Goal: Find specific page/section: Find specific page/section

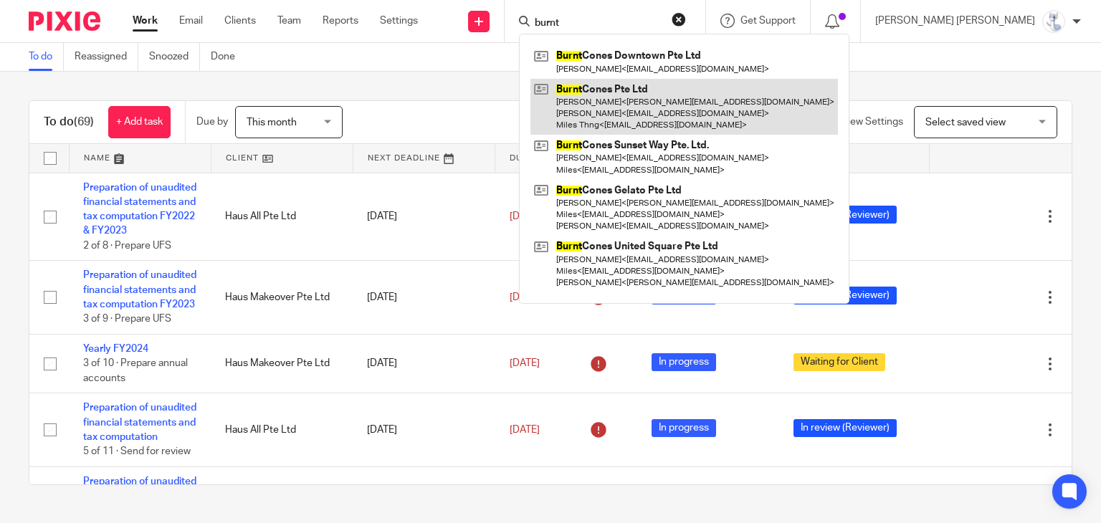
type input "burnt"
click at [681, 103] on link at bounding box center [683, 107] width 307 height 57
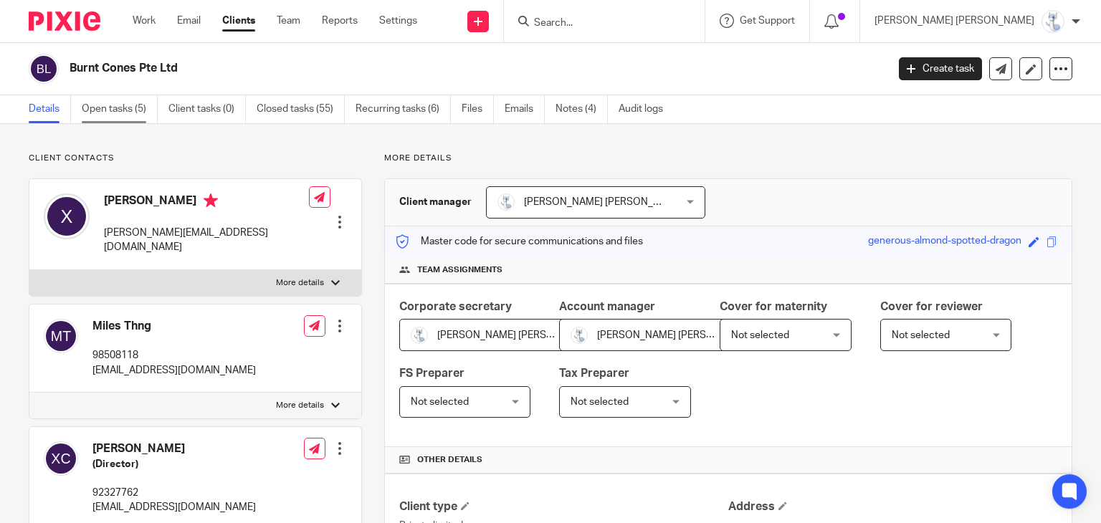
click at [143, 115] on link "Open tasks (5)" at bounding box center [120, 109] width 76 height 28
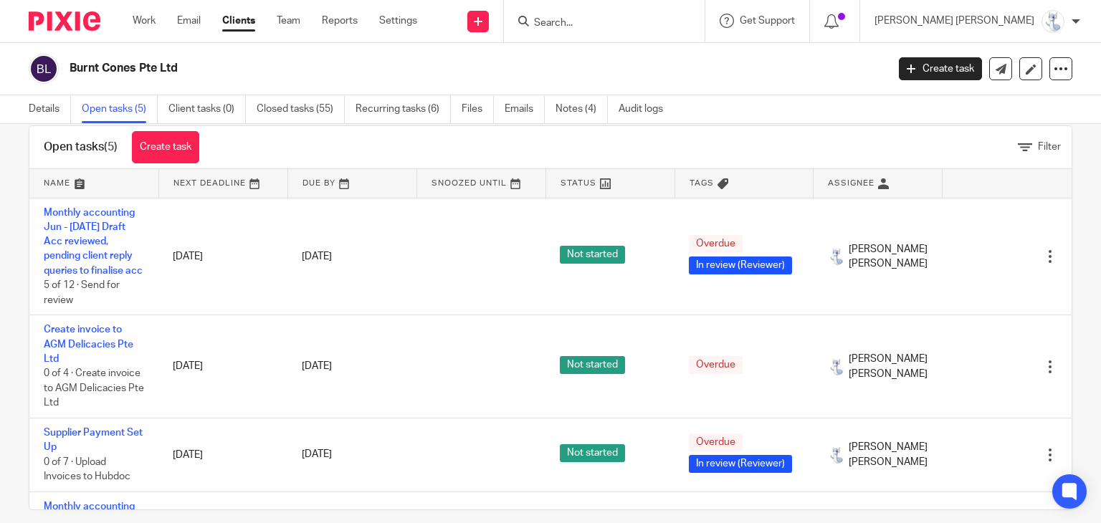
scroll to position [42, 0]
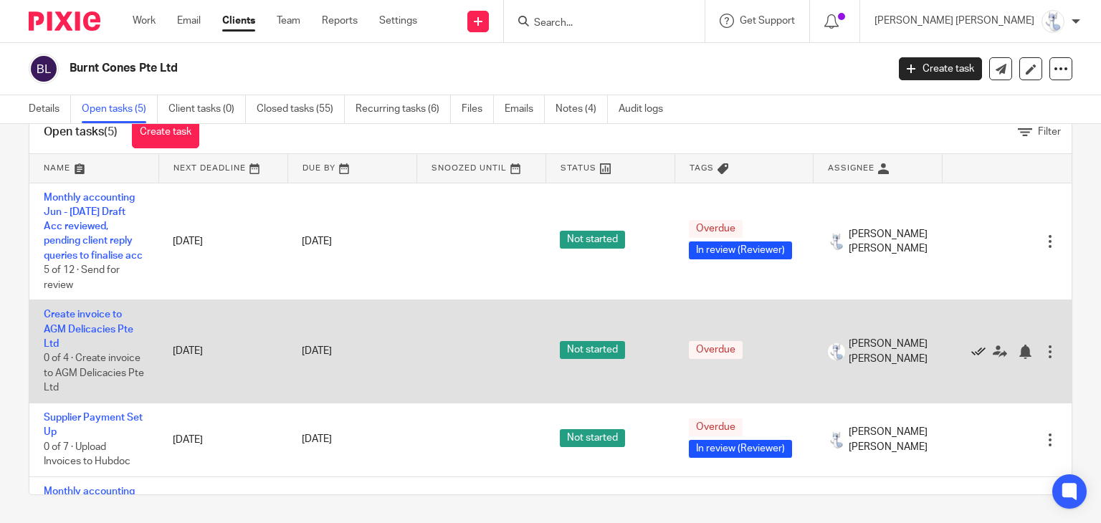
click at [971, 359] on icon at bounding box center [978, 352] width 14 height 14
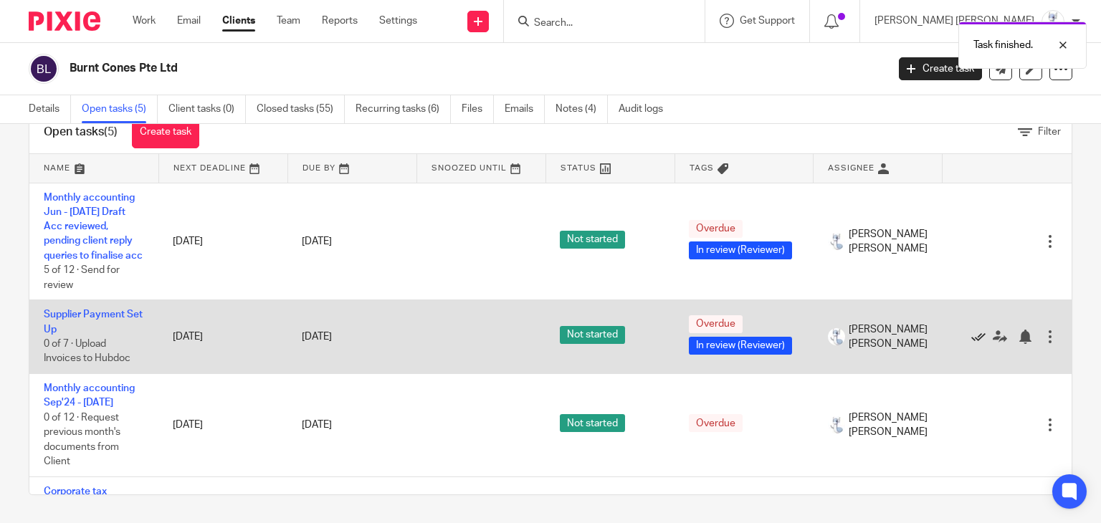
click at [971, 344] on icon at bounding box center [978, 337] width 14 height 14
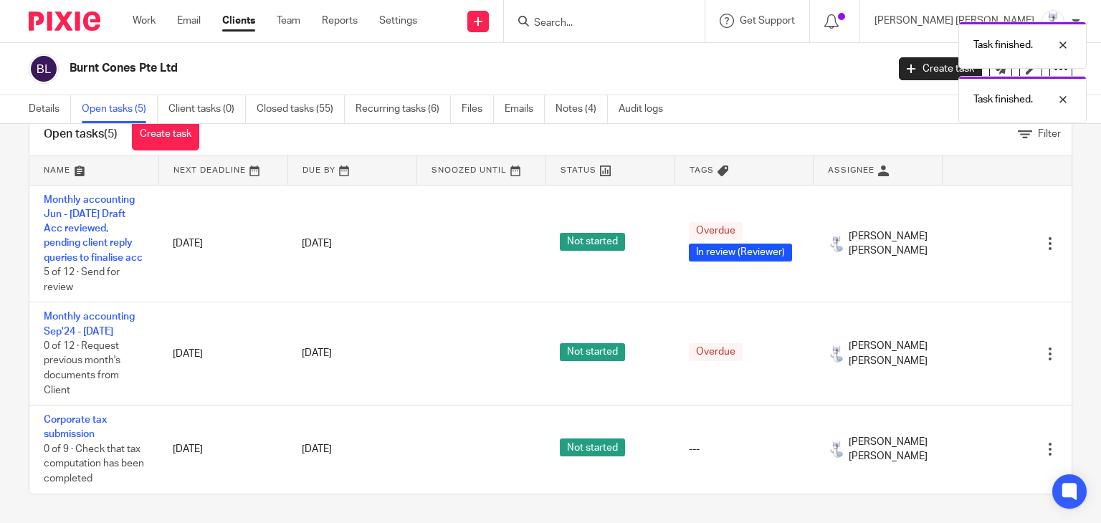
scroll to position [0, 0]
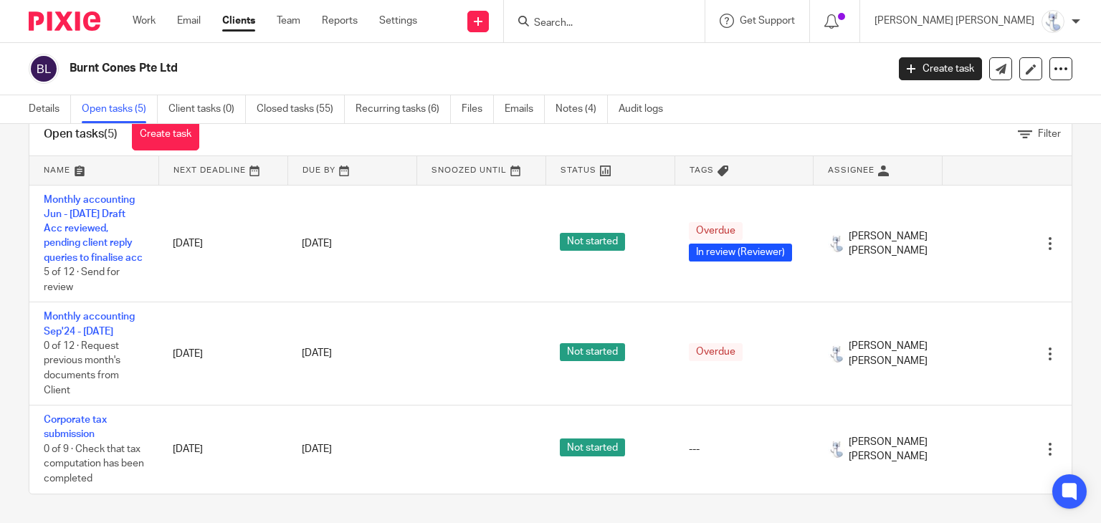
click at [661, 21] on input "Search" at bounding box center [596, 23] width 129 height 13
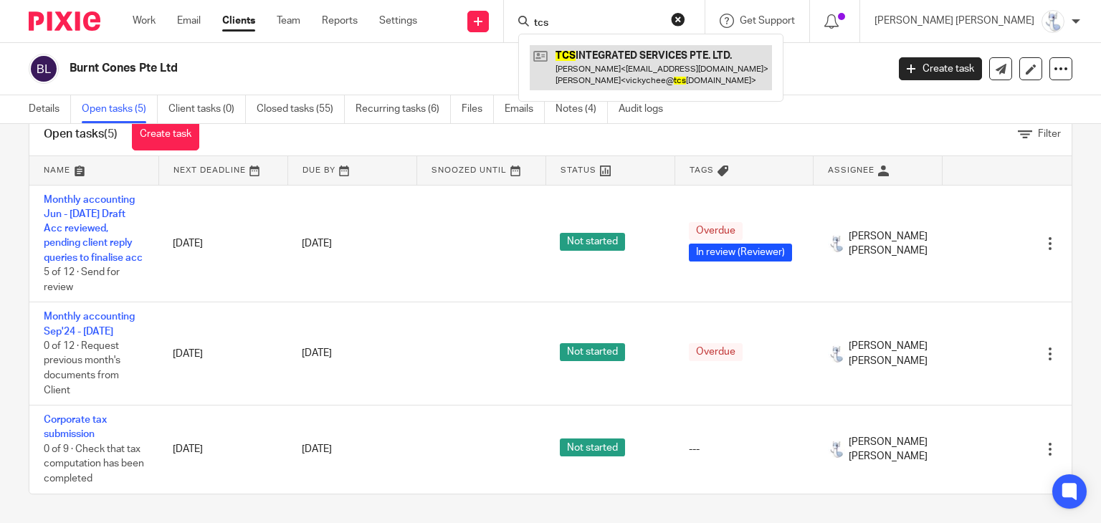
type input "tcs"
click at [685, 55] on link at bounding box center [651, 67] width 242 height 44
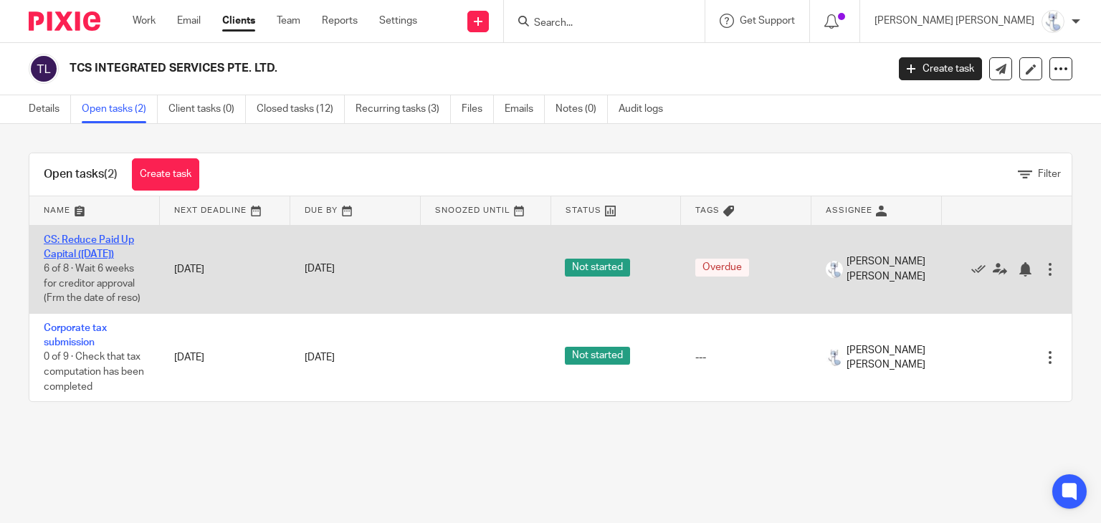
click at [112, 249] on link "CS: Reduce Paid Up Capital ([DATE])" at bounding box center [89, 247] width 90 height 24
